Goal: Transaction & Acquisition: Book appointment/travel/reservation

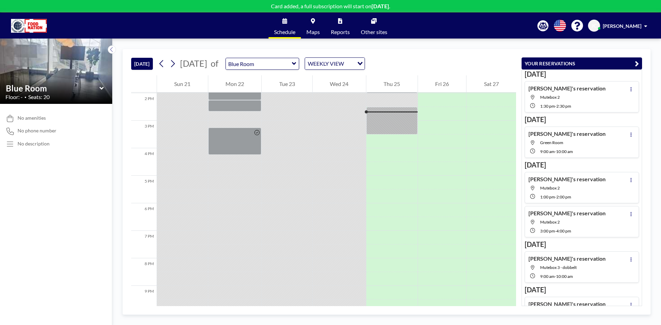
scroll to position [386, 0]
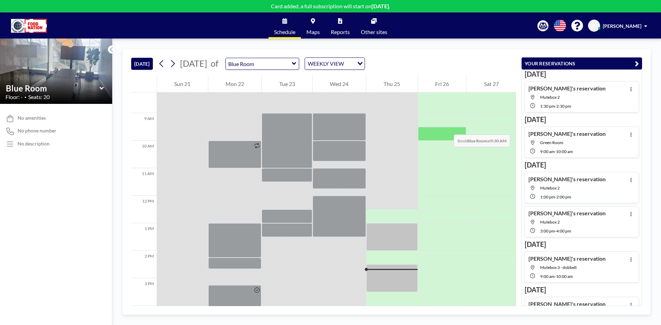
scroll to position [262, 0]
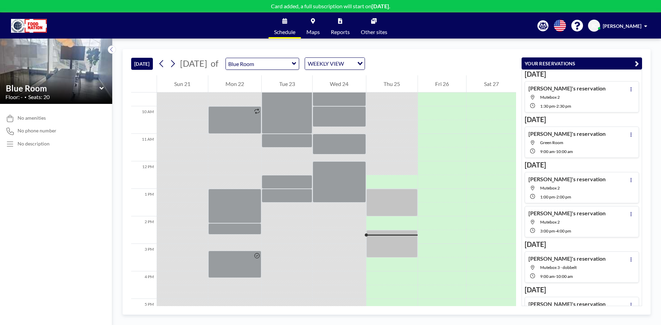
click at [101, 87] on icon at bounding box center [101, 88] width 4 height 7
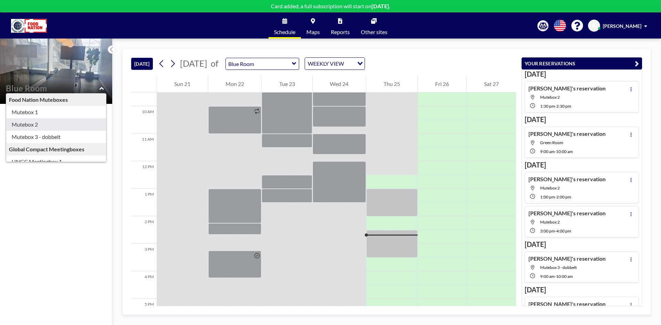
type input "Mutebox 2"
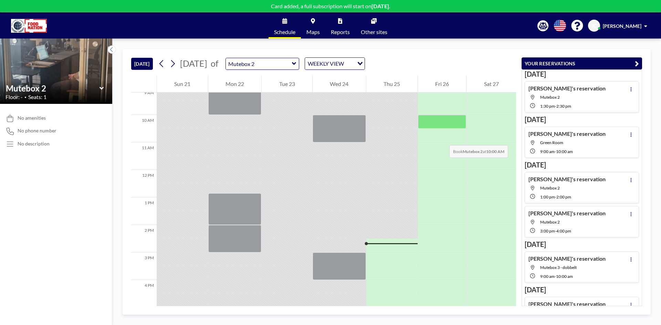
scroll to position [213, 0]
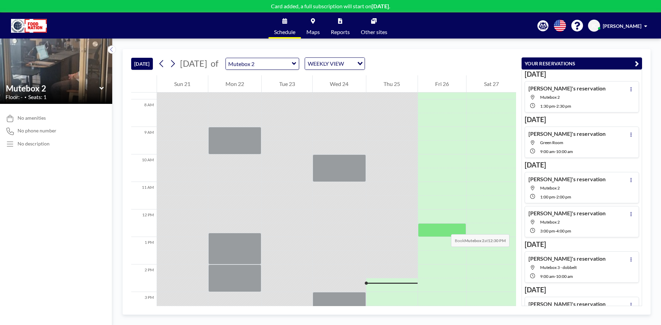
click at [444, 228] on div at bounding box center [442, 230] width 49 height 14
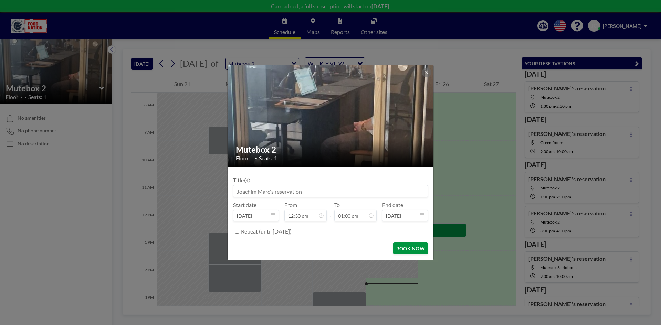
click at [412, 245] on button "BOOK NOW" at bounding box center [410, 249] width 35 height 12
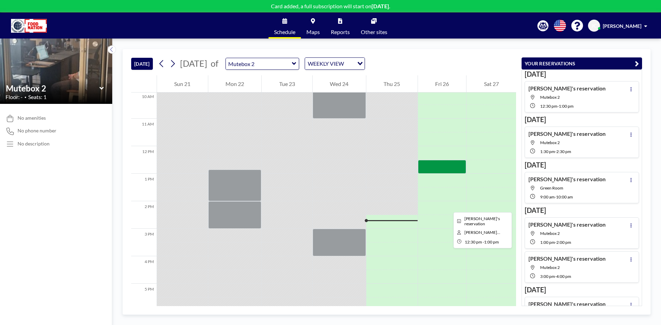
scroll to position [282, 0]
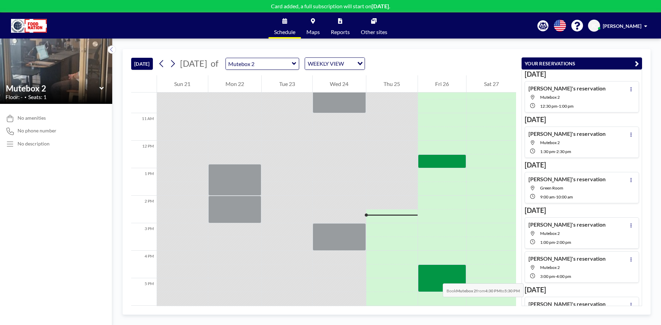
drag, startPoint x: 433, startPoint y: 267, endPoint x: 436, endPoint y: 276, distance: 9.1
click at [436, 276] on div at bounding box center [442, 279] width 49 height 28
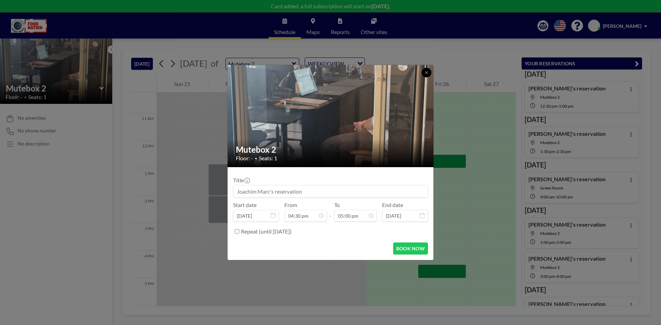
click at [425, 70] on button at bounding box center [427, 73] width 10 height 10
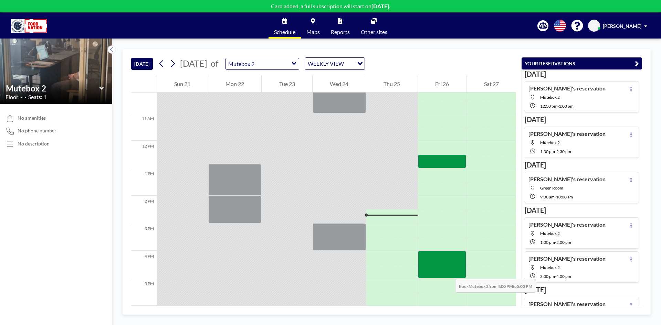
drag, startPoint x: 443, startPoint y: 257, endPoint x: 449, endPoint y: 272, distance: 16.0
click at [449, 272] on div at bounding box center [442, 265] width 49 height 28
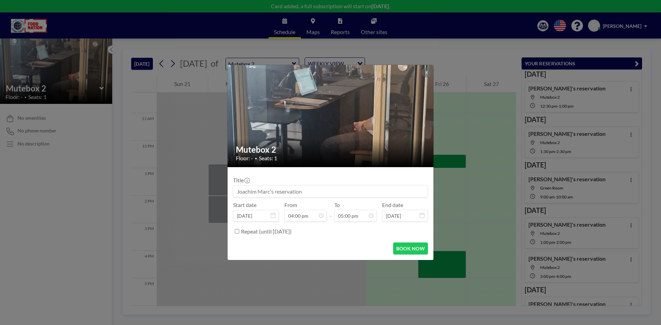
click at [422, 70] on div at bounding box center [427, 73] width 10 height 10
click at [427, 73] on icon at bounding box center [426, 72] width 2 height 2
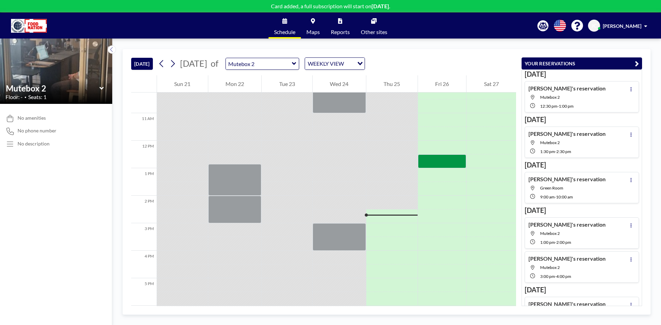
click at [101, 87] on icon at bounding box center [101, 88] width 4 height 7
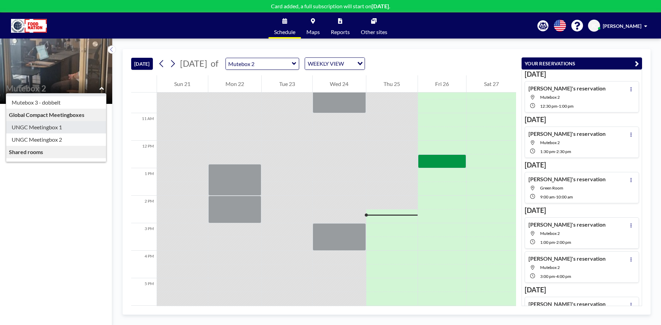
scroll to position [0, 0]
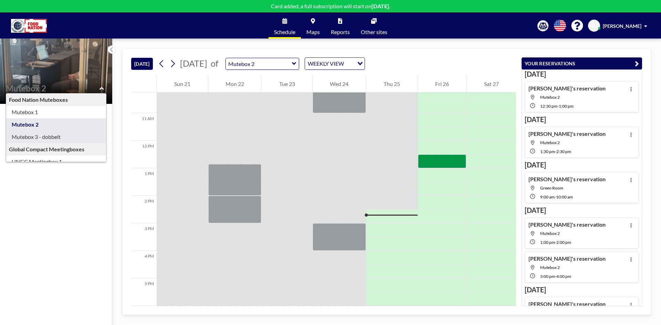
type input "Mutebox 3 - dobbelt"
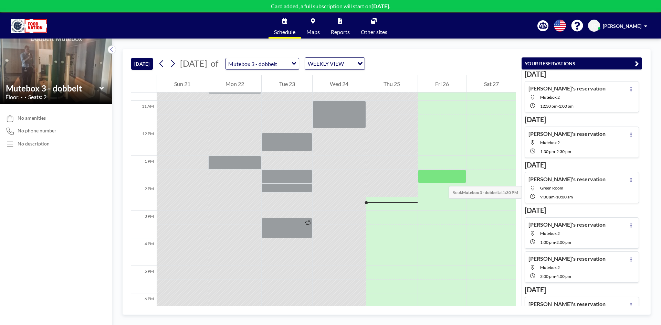
scroll to position [282, 0]
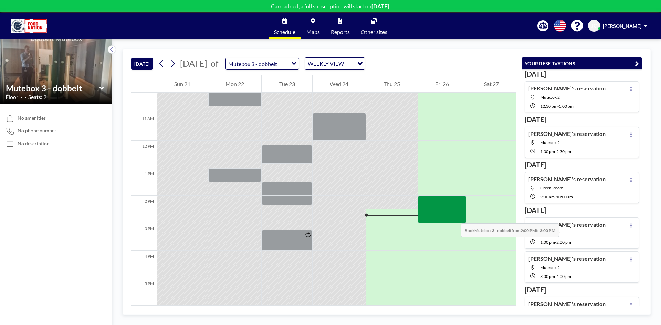
drag, startPoint x: 450, startPoint y: 199, endPoint x: 454, endPoint y: 217, distance: 18.1
click at [454, 217] on div at bounding box center [442, 210] width 49 height 28
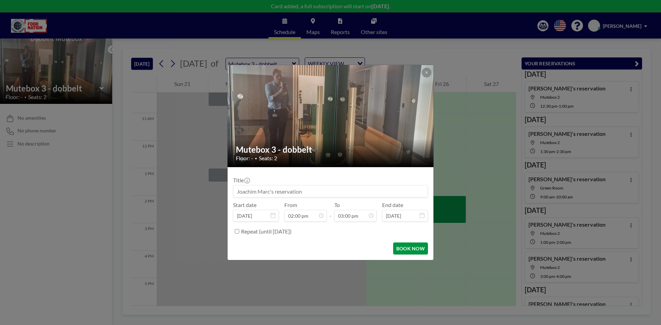
click at [410, 248] on button "BOOK NOW" at bounding box center [410, 249] width 35 height 12
